Goal: Information Seeking & Learning: Learn about a topic

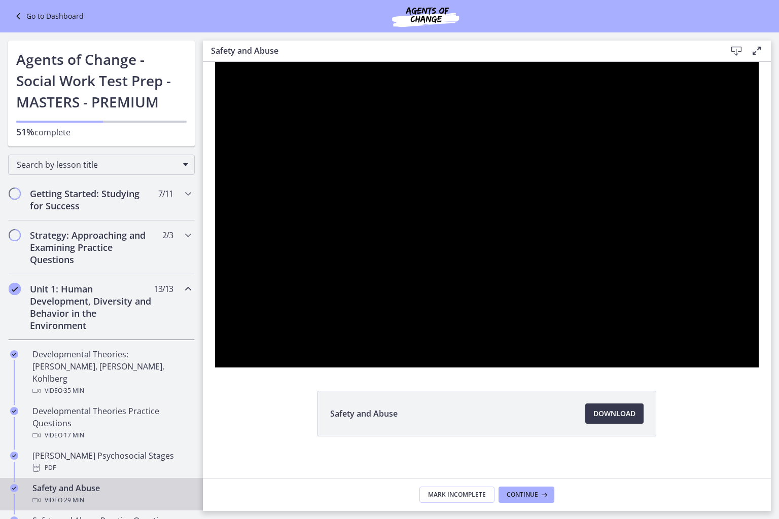
scroll to position [226, 0]
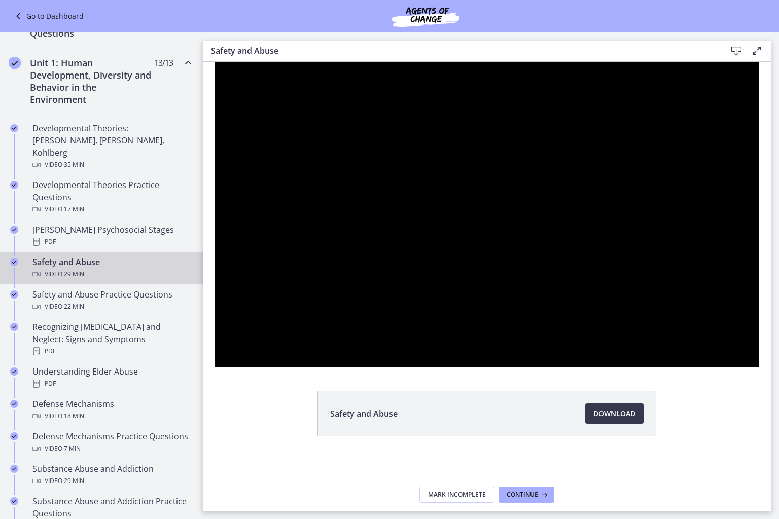
click at [215, 62] on button "Pause: ctrt98fh120s72qirkmg.mp4" at bounding box center [215, 62] width 1 height 1
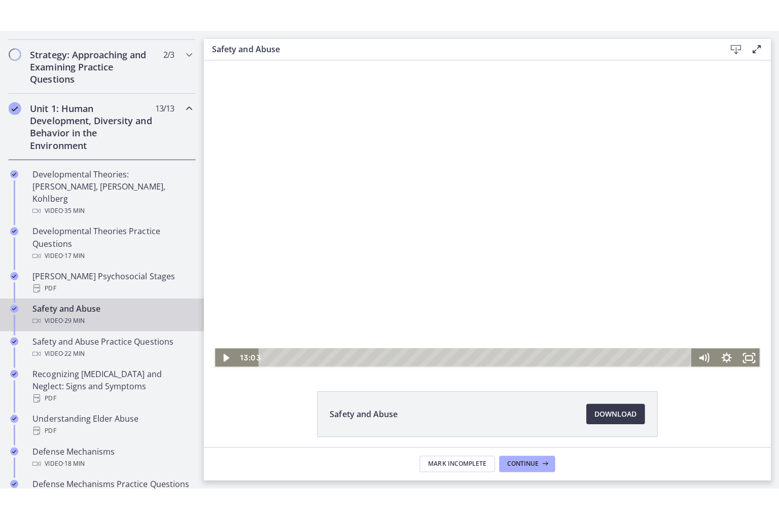
scroll to position [273, 0]
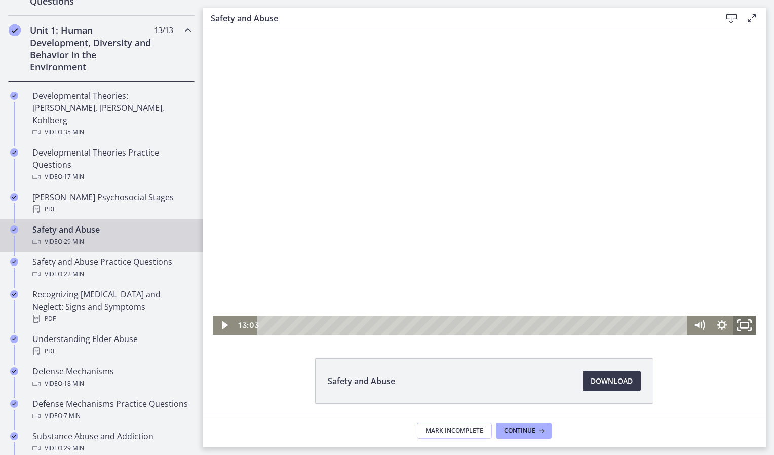
click at [741, 323] on rect "Fullscreen" at bounding box center [745, 326] width 8 height 6
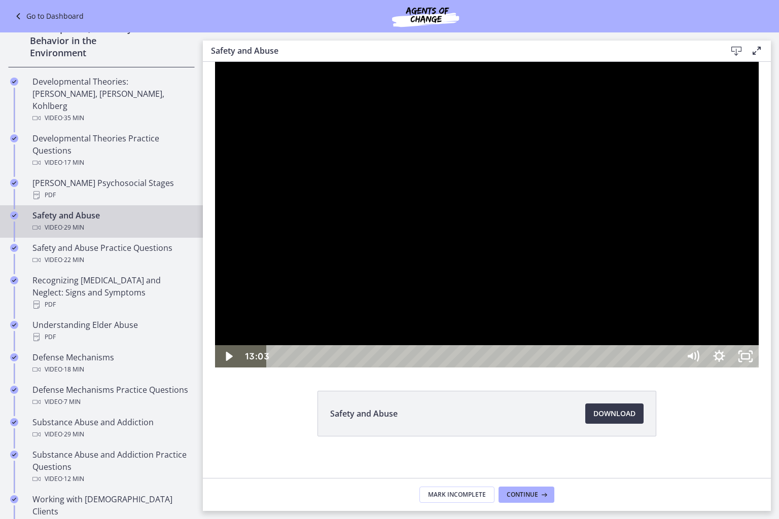
scroll to position [226, 0]
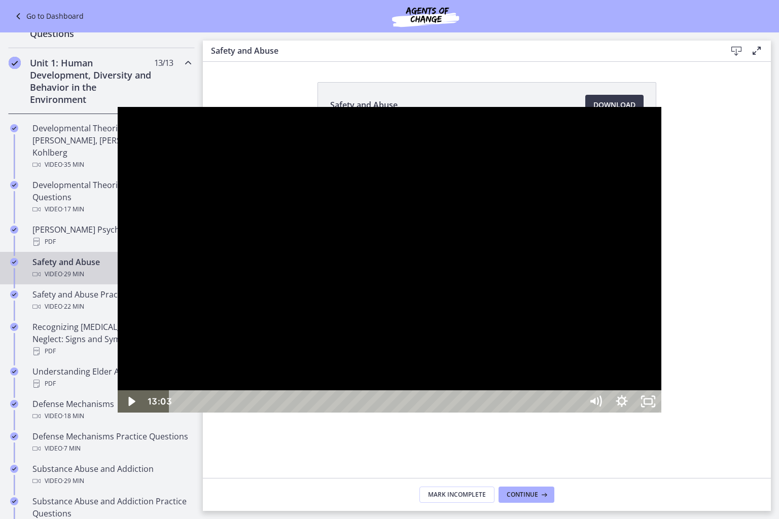
click at [365, 335] on div at bounding box center [389, 260] width 543 height 306
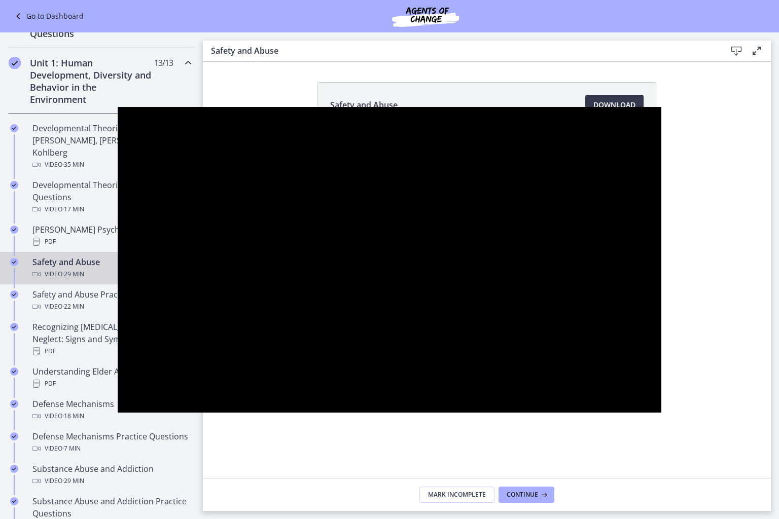
click at [118, 107] on button "Pause: ctrt98fh120s72qirkmg.mp4" at bounding box center [118, 107] width 1 height 1
click at [118, 107] on button "Play Video: ctrt98fh120s72qirkmg.mp4" at bounding box center [118, 107] width 1 height 1
click at [118, 107] on button "Pause: ctrt98fh120s72qirkmg.mp4" at bounding box center [118, 107] width 1 height 1
click at [118, 107] on button "Play Video: ctrt98fh120s72qirkmg.mp4" at bounding box center [118, 107] width 1 height 1
click at [118, 107] on button "Pause: ctrt98fh120s72qirkmg.mp4" at bounding box center [118, 107] width 1 height 1
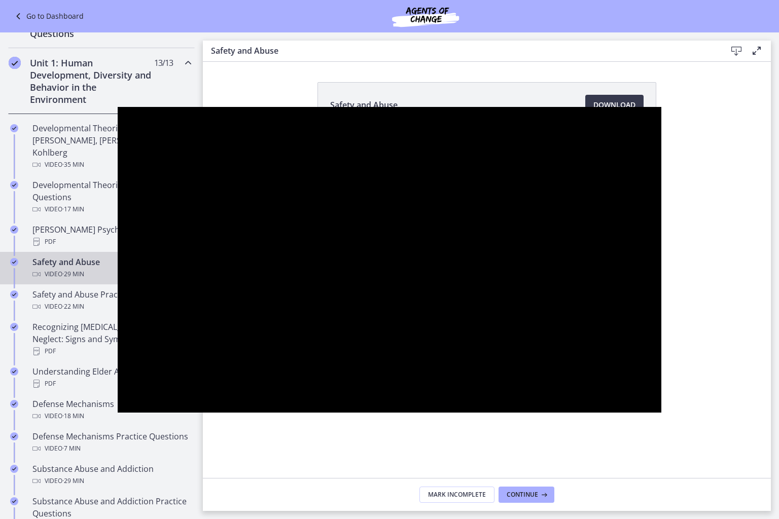
click at [661, 413] on div at bounding box center [389, 260] width 543 height 306
click at [118, 107] on button "Pause: ctrt98fh120s72qirkmg.mp4" at bounding box center [118, 107] width 1 height 1
click at [118, 107] on button "Play Video: ctrt98fh120s72qirkmg.mp4" at bounding box center [118, 107] width 1 height 1
click at [118, 107] on button "Pause: ctrt98fh120s72qirkmg.mp4" at bounding box center [118, 107] width 1 height 1
click at [118, 107] on button "Play Video: ctrt98fh120s72qirkmg.mp4" at bounding box center [118, 107] width 1 height 1
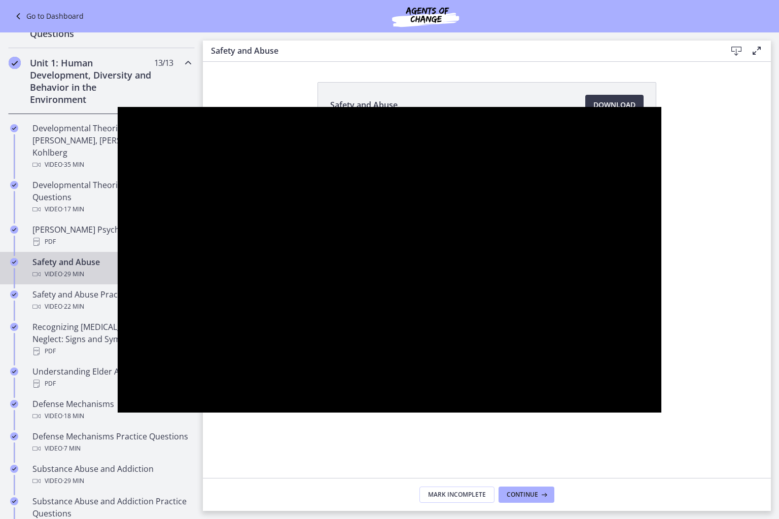
click at [118, 107] on button "Pause: ctrt98fh120s72qirkmg.mp4" at bounding box center [118, 107] width 1 height 1
